Goal: Check status: Check status

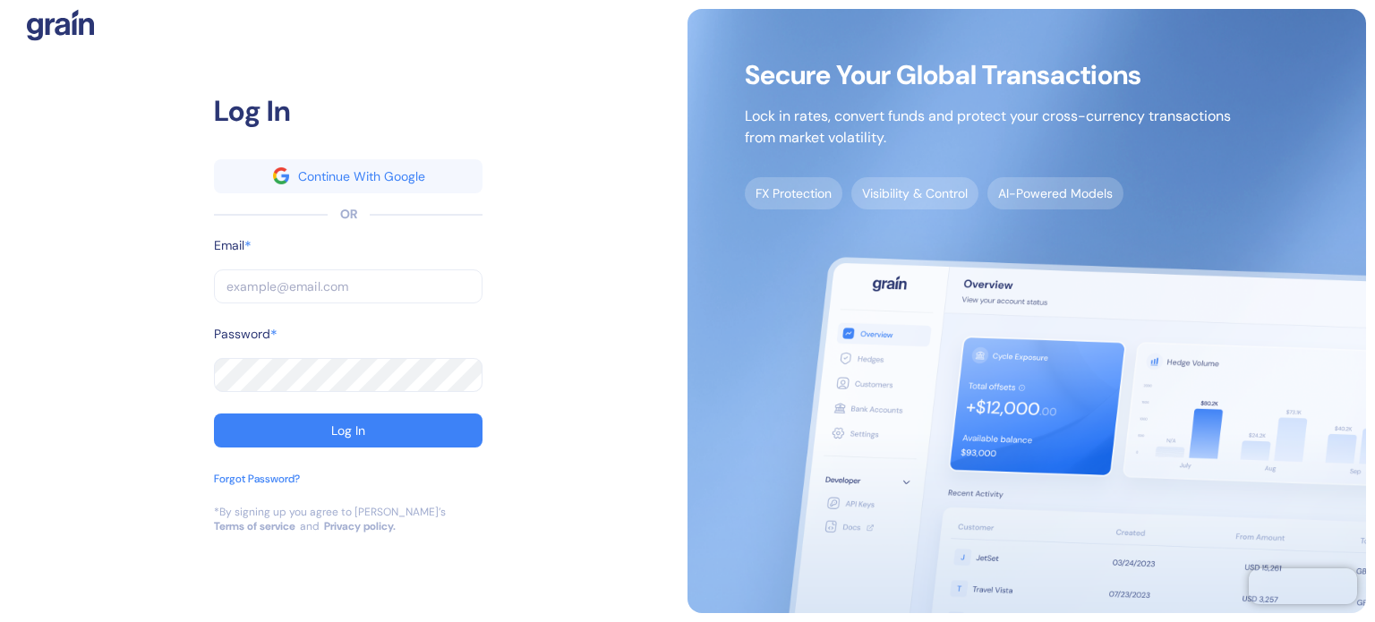
type input "shridatta.patil@stuba.com"
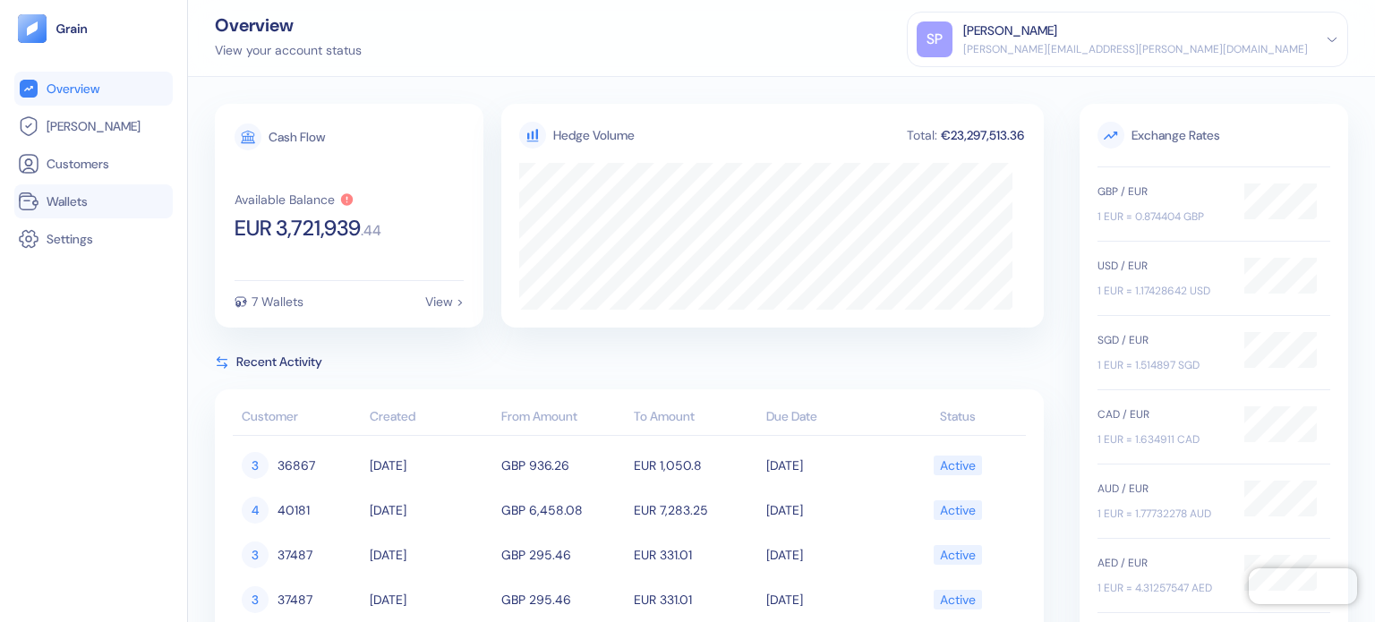
click at [73, 200] on span "Wallets" at bounding box center [67, 201] width 41 height 18
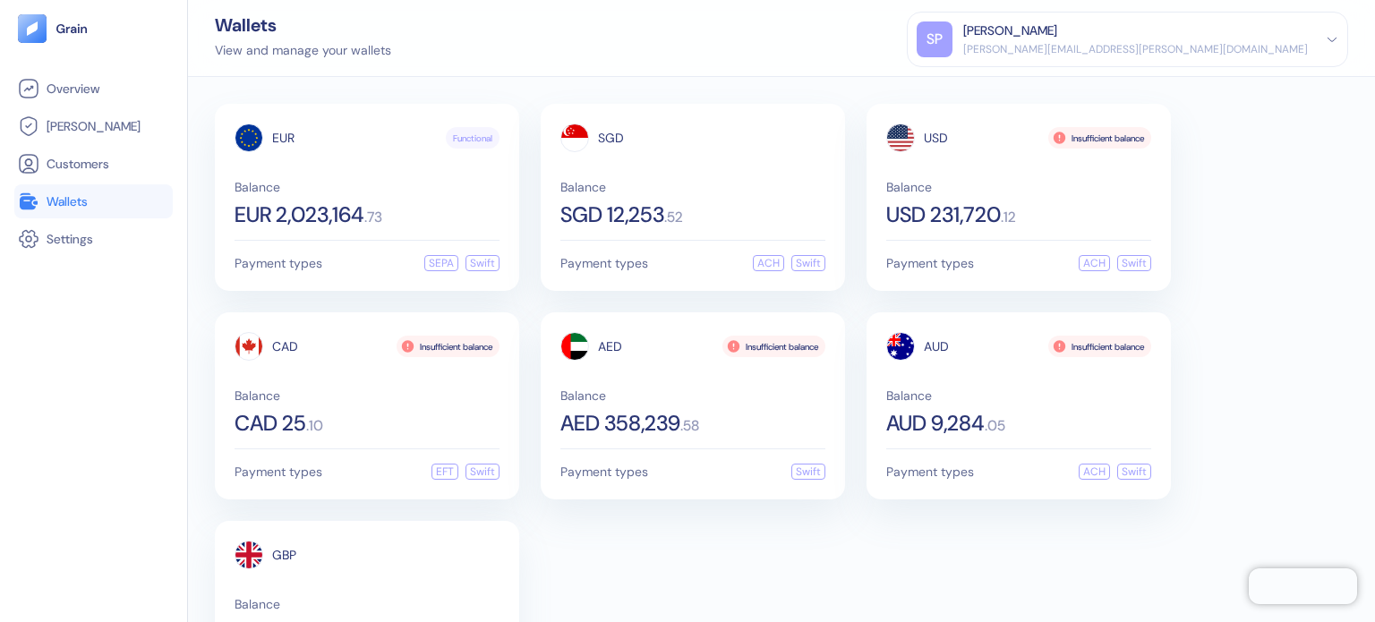
scroll to position [108, 0]
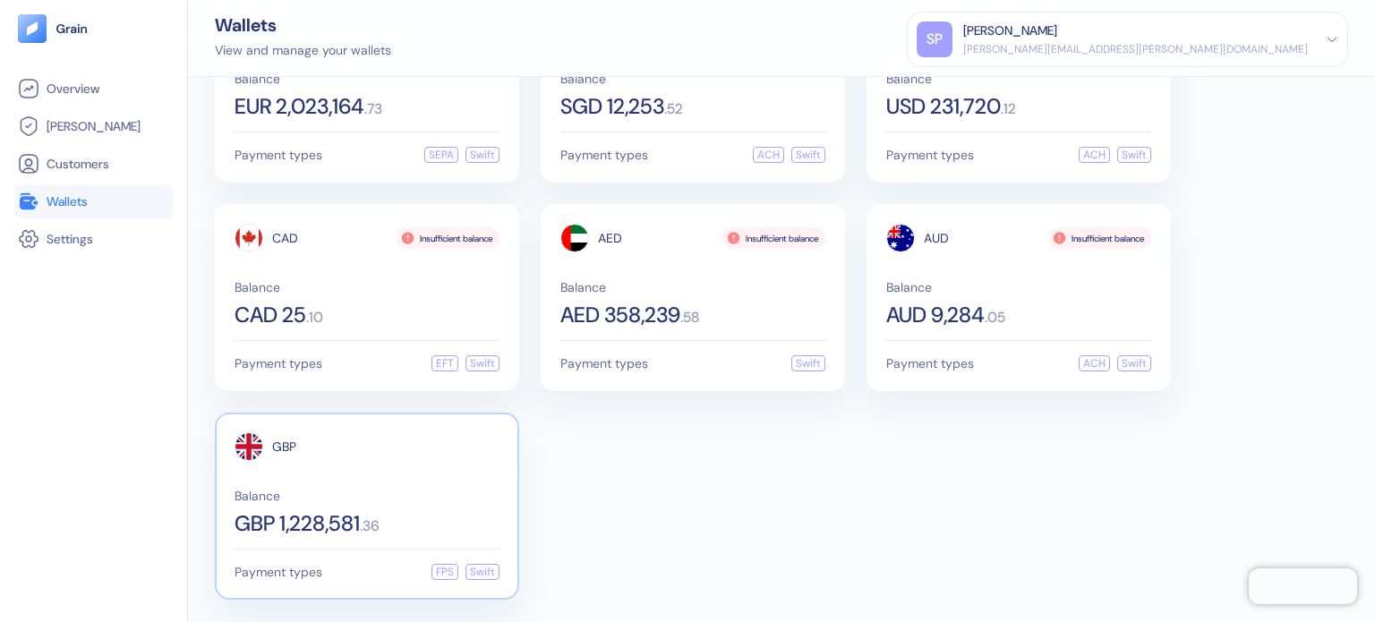
click at [286, 465] on div "GBP Balance GBP 1,228,581 . 36" at bounding box center [367, 483] width 265 height 102
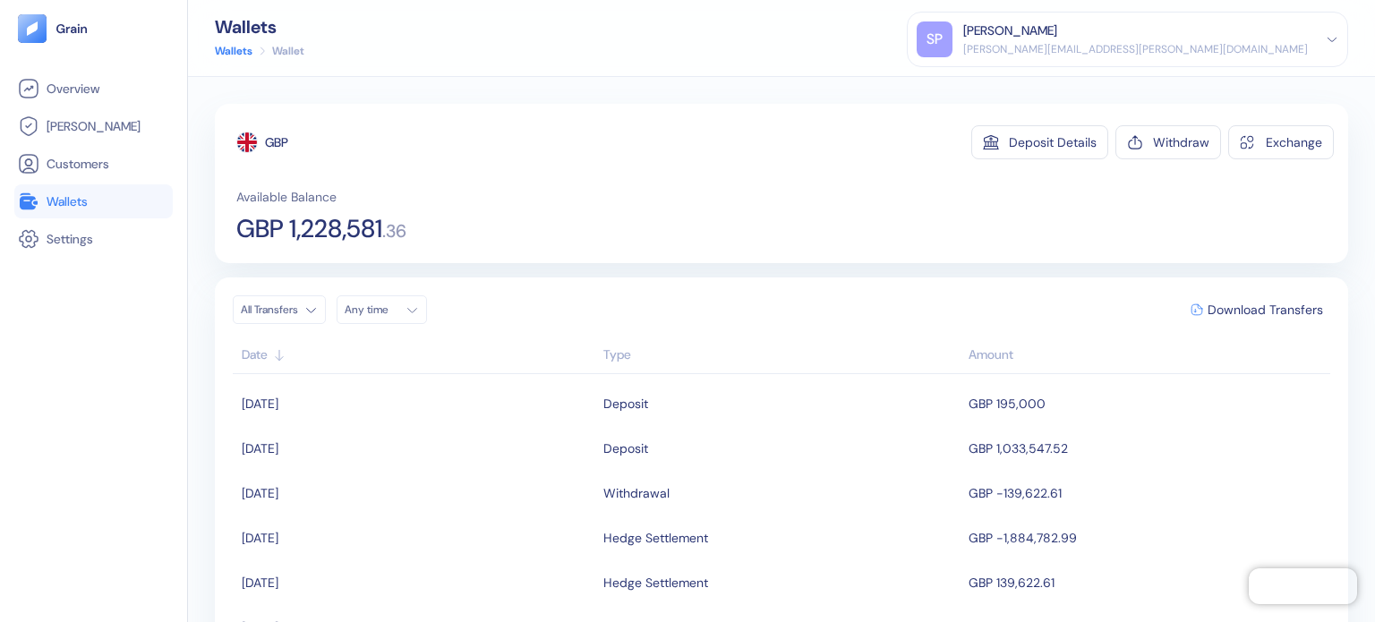
click at [63, 207] on span "Wallets" at bounding box center [67, 201] width 41 height 18
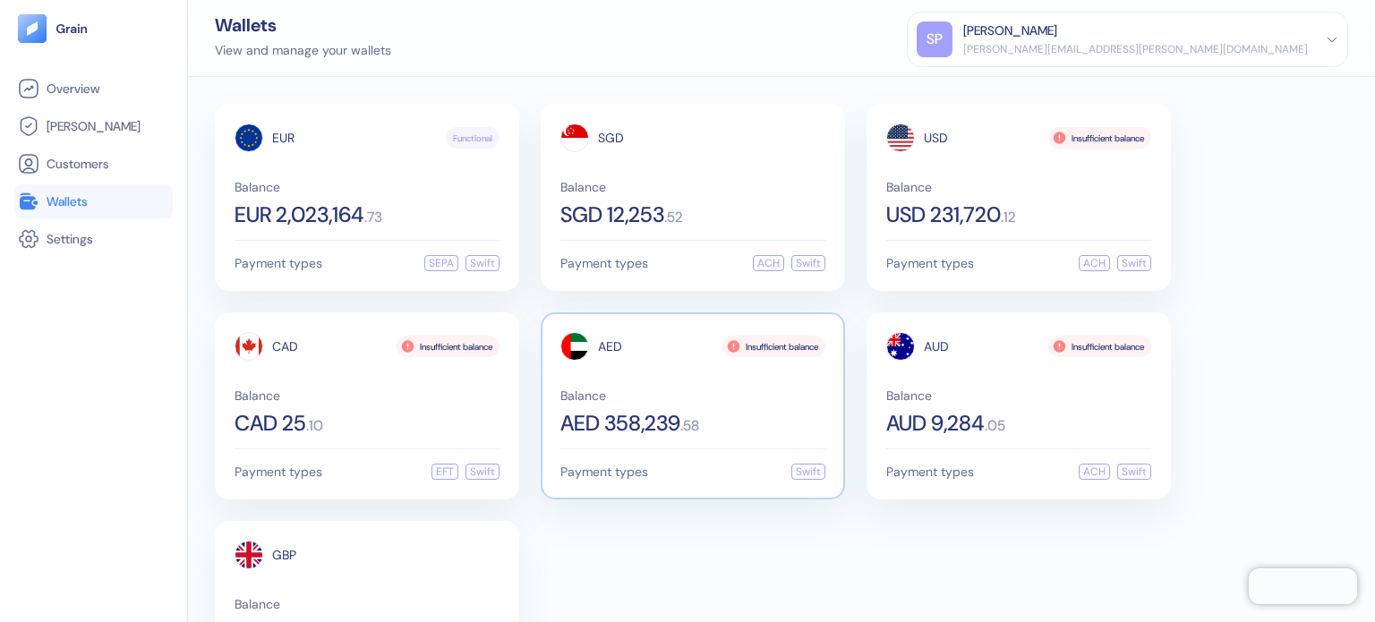
click at [560, 413] on span "AED 358,239" at bounding box center [620, 423] width 120 height 21
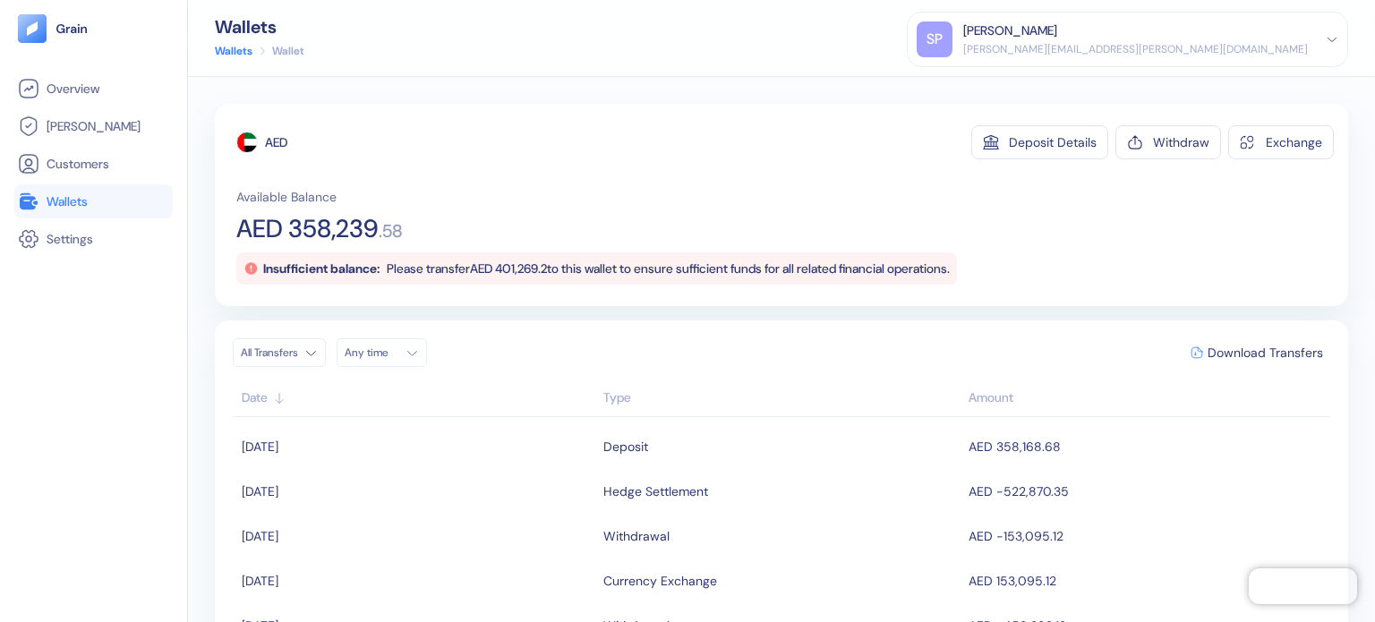
click at [55, 207] on span "Wallets" at bounding box center [67, 201] width 41 height 18
